Goal: Information Seeking & Learning: Learn about a topic

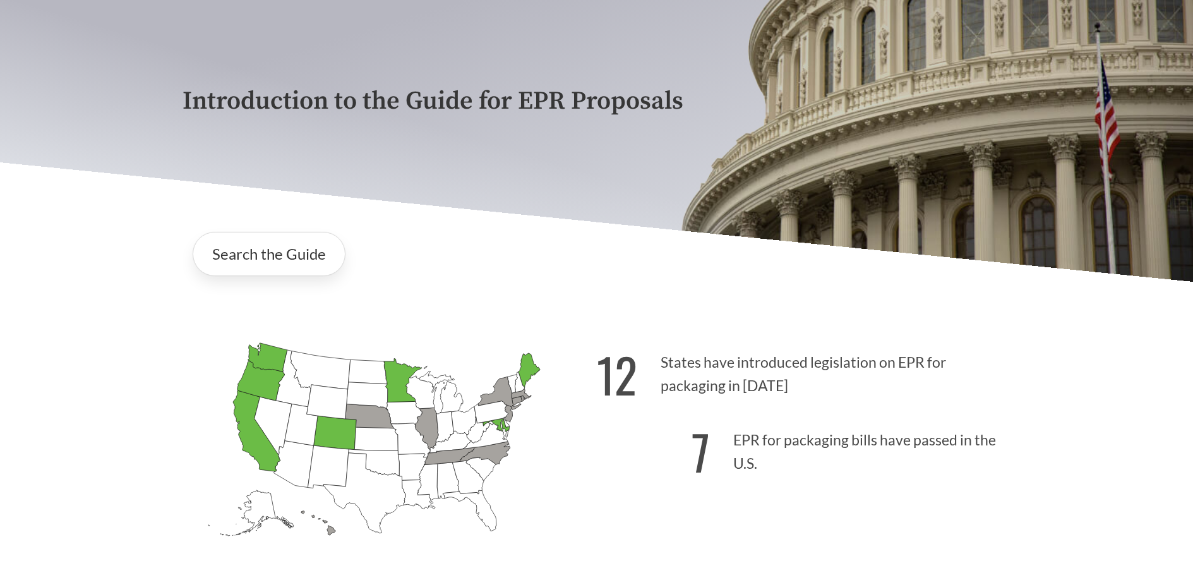
scroll to position [148, 0]
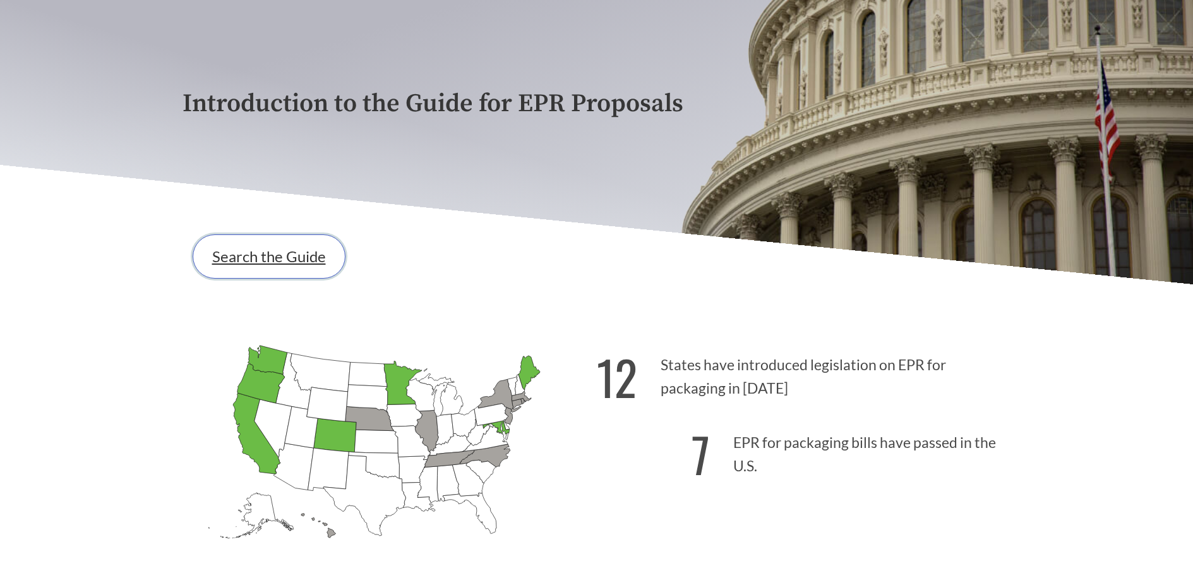
click at [270, 258] on link "Search the Guide" at bounding box center [269, 256] width 153 height 44
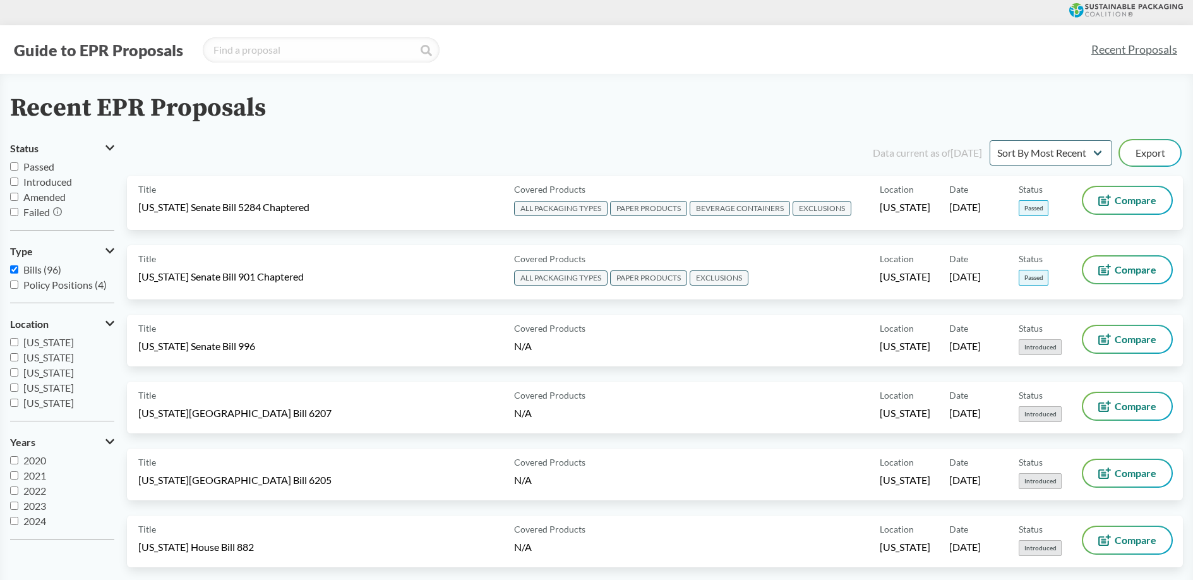
click at [124, 49] on button "Guide to EPR Proposals" at bounding box center [98, 50] width 177 height 20
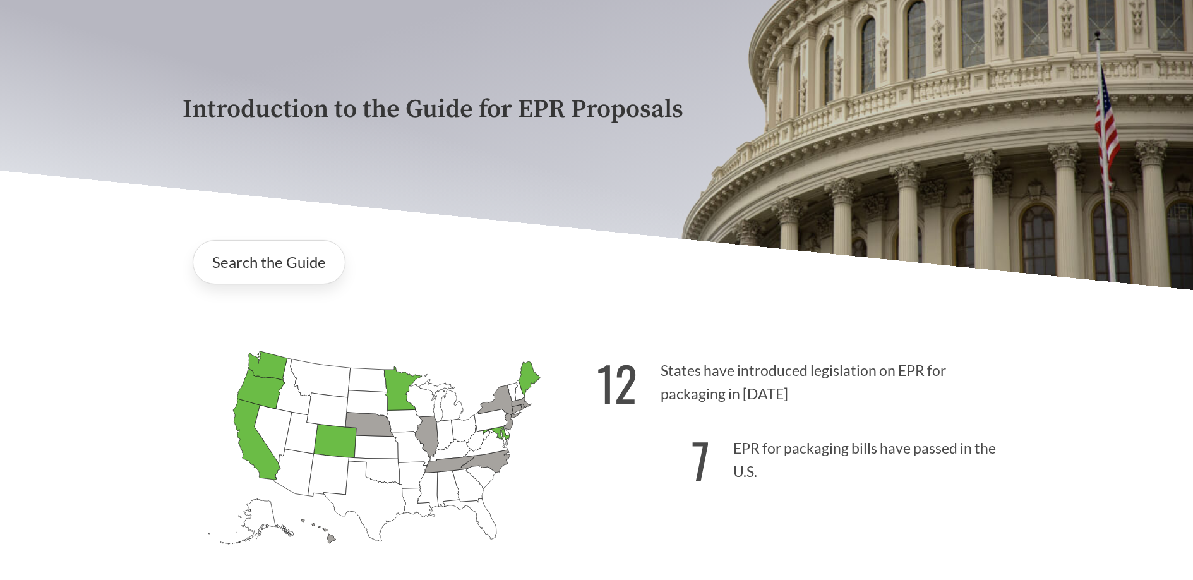
scroll to position [170, 0]
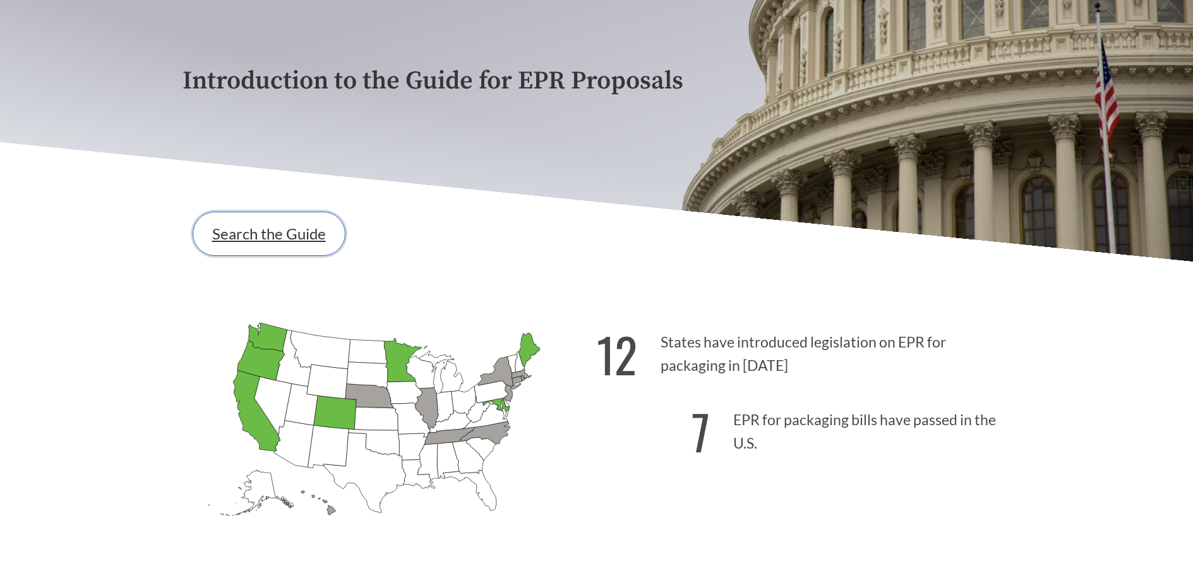
click at [284, 224] on link "Search the Guide" at bounding box center [269, 234] width 153 height 44
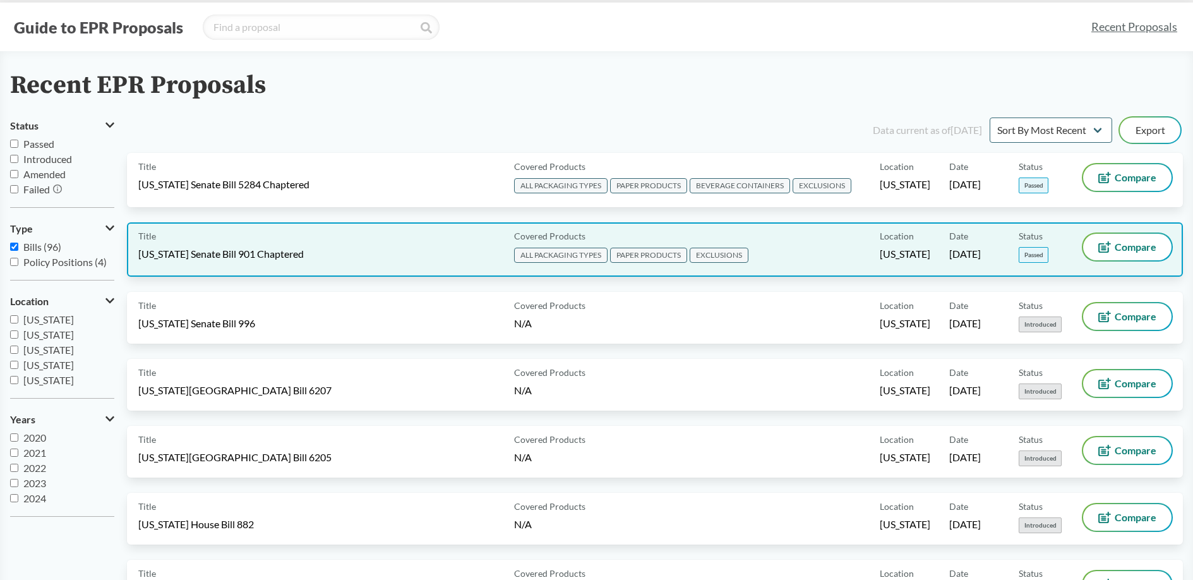
scroll to position [37, 0]
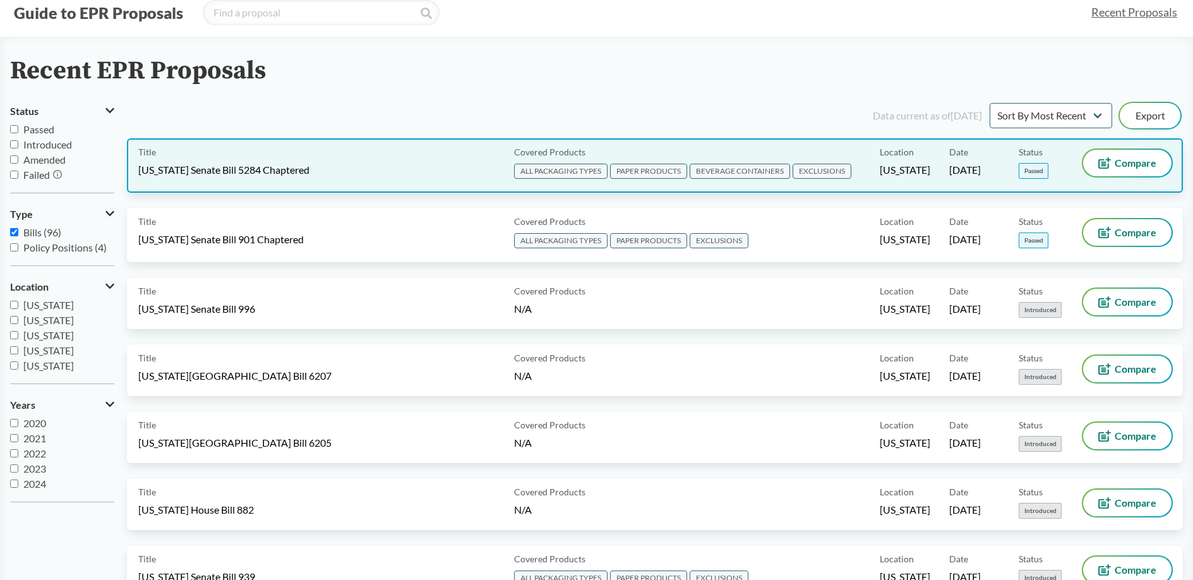
click at [956, 167] on span "[DATE]" at bounding box center [965, 170] width 32 height 14
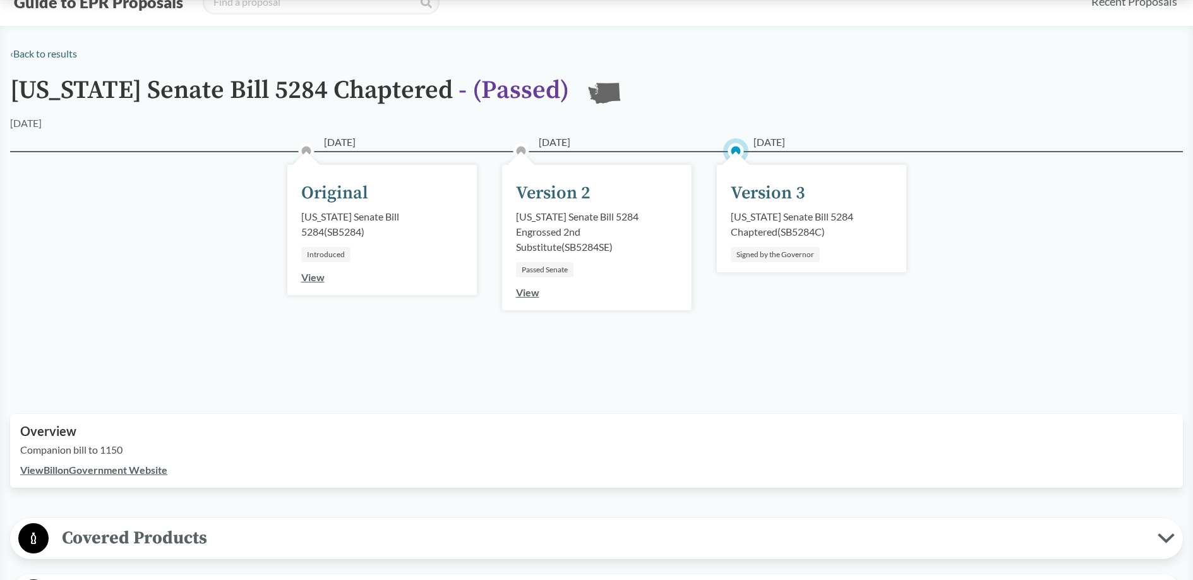
scroll to position [37, 0]
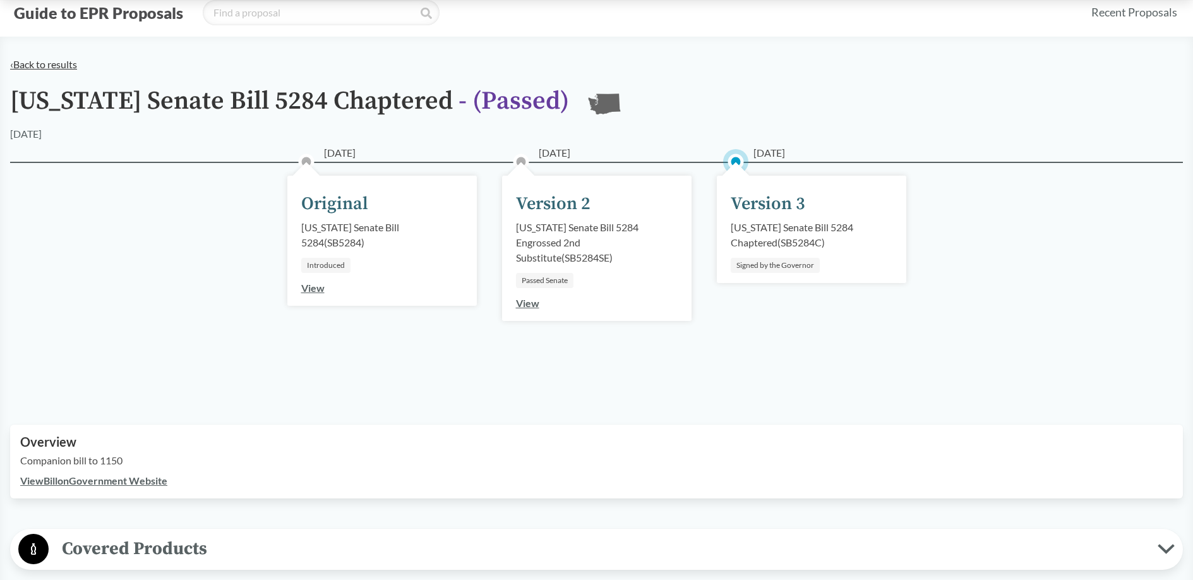
click at [50, 66] on link "‹ Back to results" at bounding box center [43, 64] width 67 height 12
